Goal: Transaction & Acquisition: Subscribe to service/newsletter

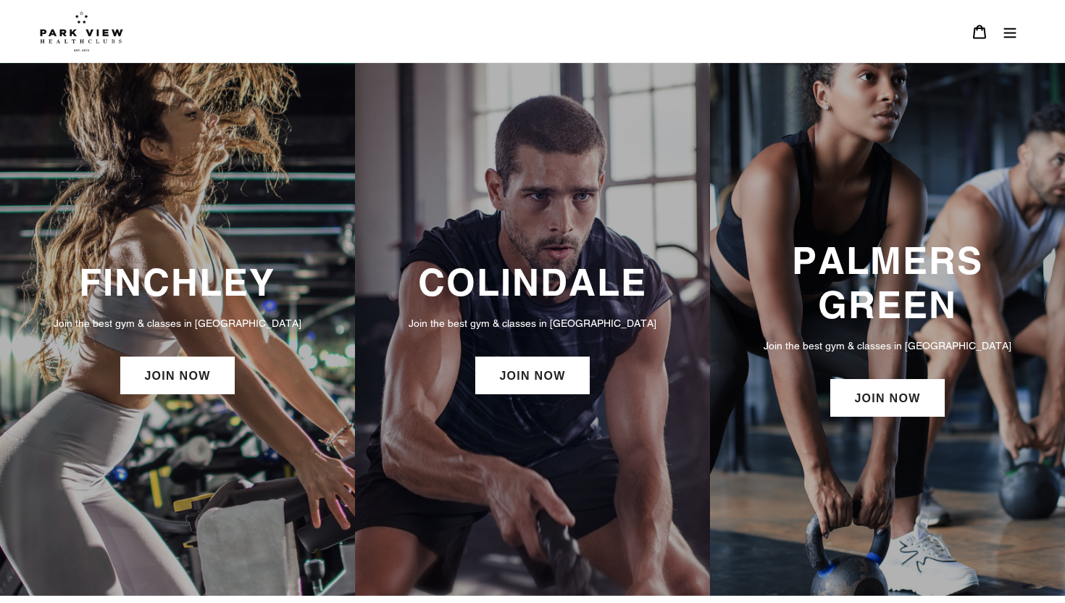
click at [998, 28] on button "Menu" at bounding box center [1010, 31] width 30 height 31
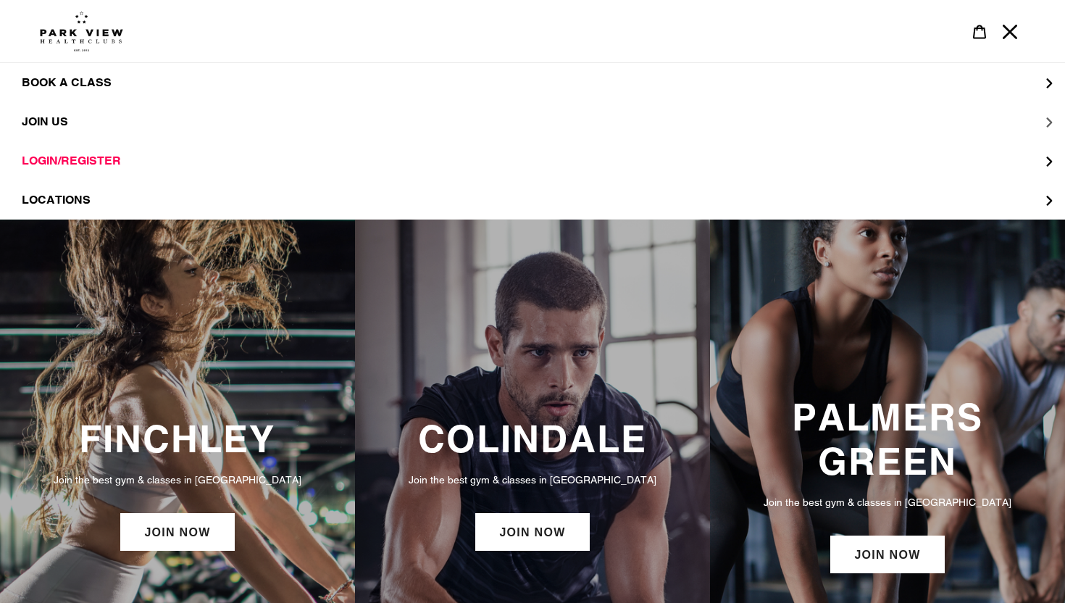
click at [62, 122] on span "JOIN US" at bounding box center [45, 121] width 46 height 14
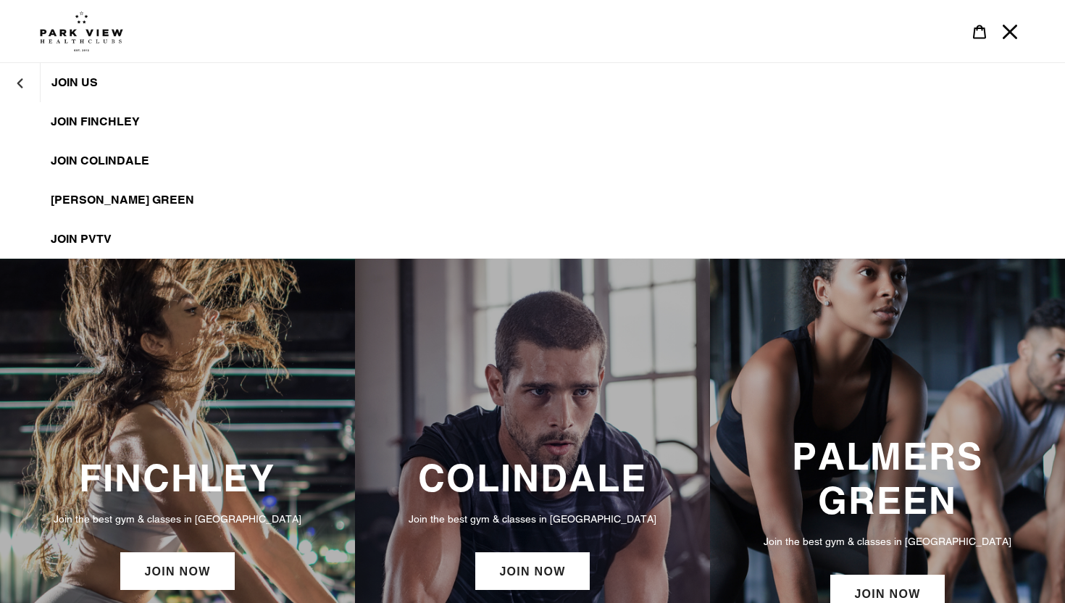
click at [108, 163] on span "JOIN Colindale" at bounding box center [100, 161] width 99 height 14
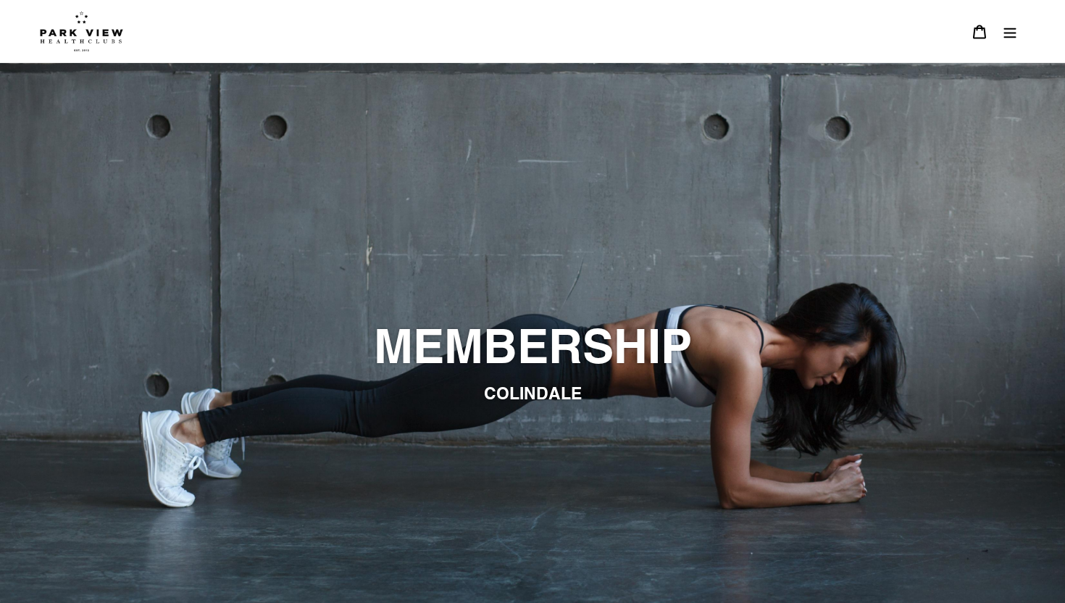
click at [1004, 32] on icon "Menu" at bounding box center [1010, 32] width 14 height 14
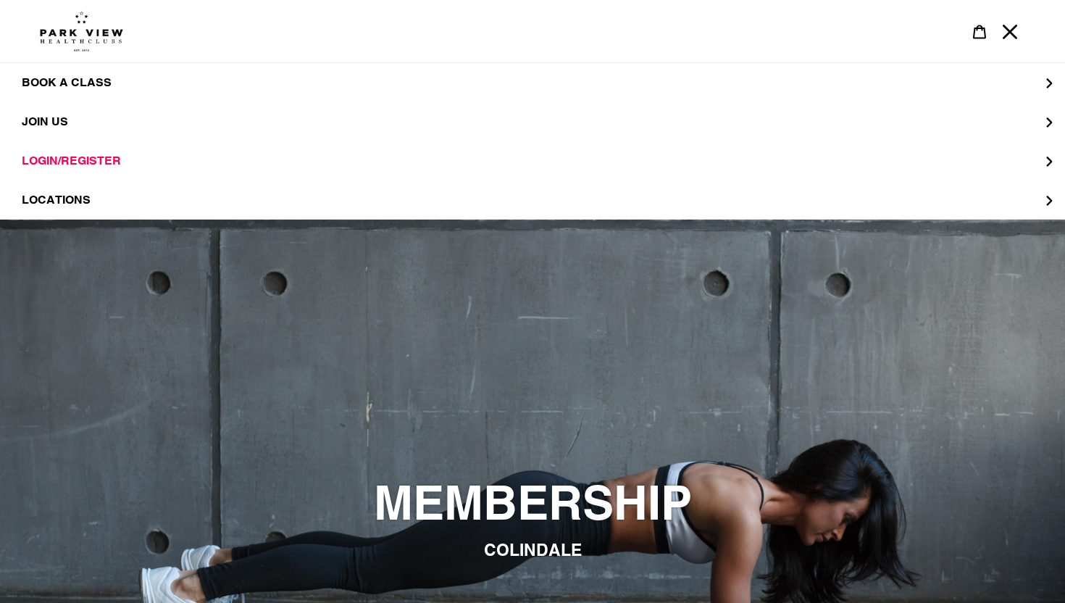
click at [72, 38] on img at bounding box center [81, 31] width 83 height 41
